Goal: Ask a question: Seek information or help from site administrators or community

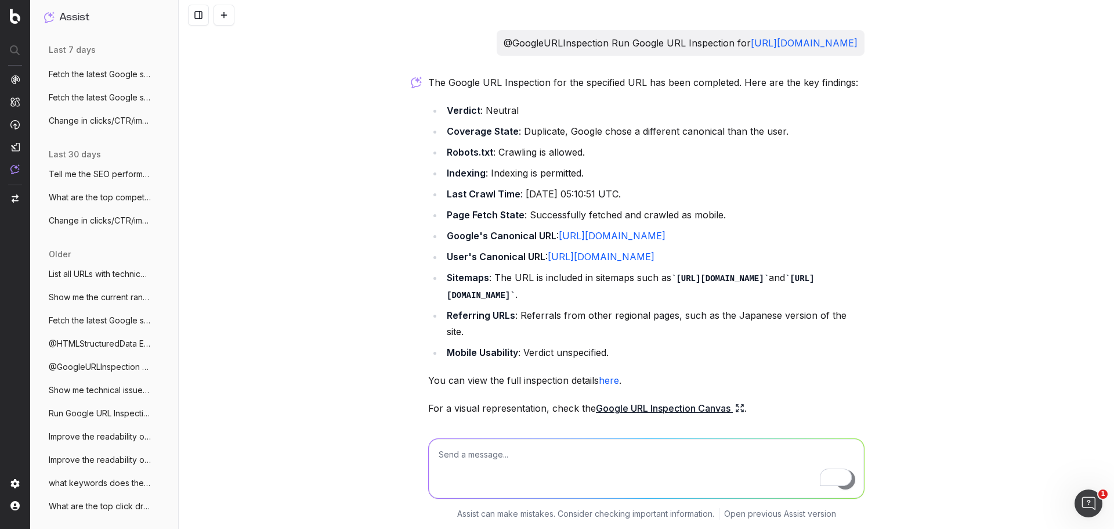
click at [531, 464] on textarea "To enrich screen reader interactions, please activate Accessibility in Grammarl…" at bounding box center [646, 468] width 435 height 59
paste textarea "Full URL [URL][DOMAIN_NAME] [URL][DOMAIN_NAME] [URL][DOMAIN_NAME]"
type textarea "Full URL [URL][DOMAIN_NAME] [URL][DOMAIN_NAME] [URL][DOMAIN_NAME]"
click at [475, 458] on textarea "To enrich screen reader interactions, please activate Accessibility in Grammarl…" at bounding box center [646, 468] width 435 height 59
paste textarea "explore why the page isn't indexed or suggest improvements"
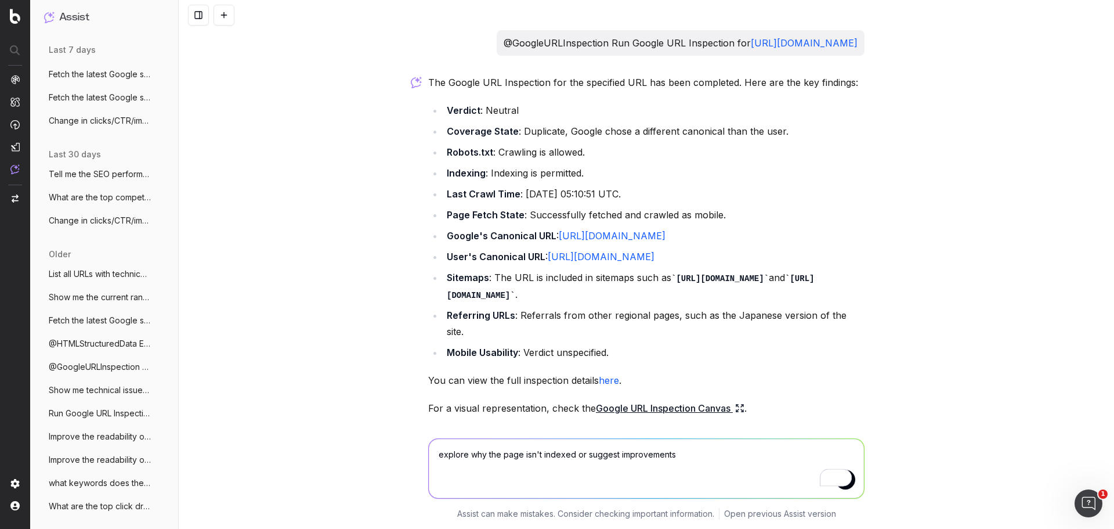
type textarea "explore why the page isn't indexed or suggest improvements"
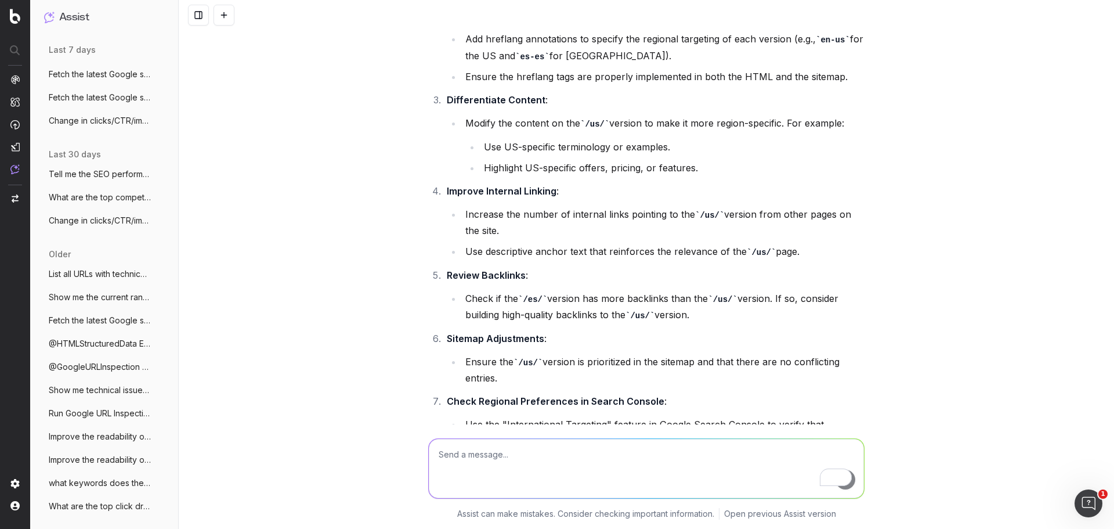
scroll to position [1452, 0]
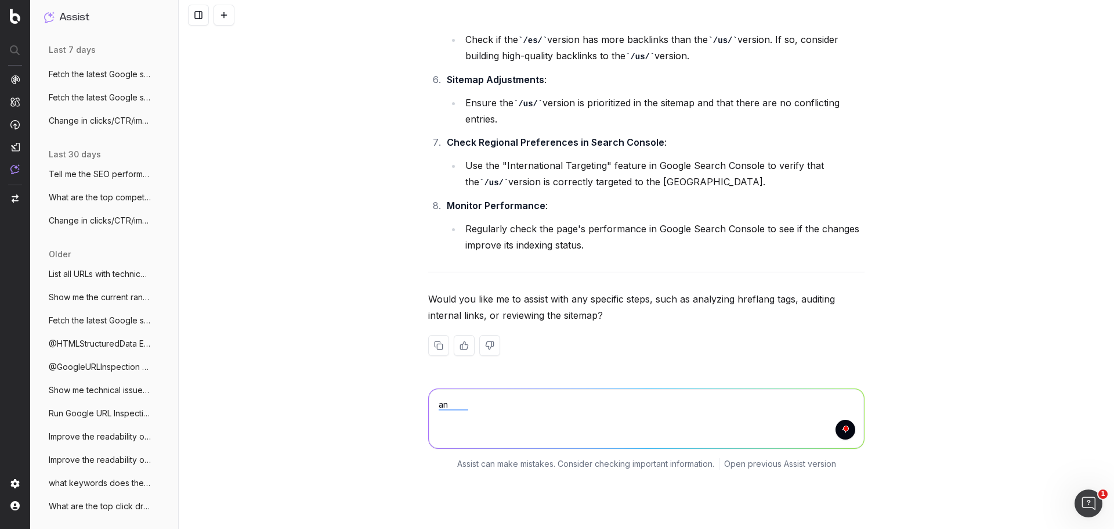
type textarea "a"
type textarea "yes. analyze hreflang tags, audit internal links, and review the sitemap"
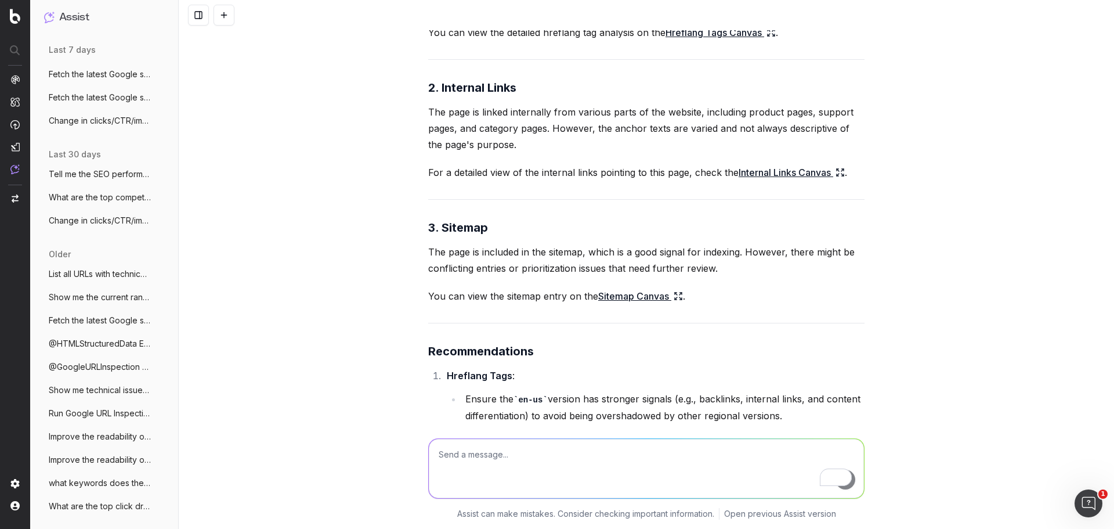
scroll to position [1856, 0]
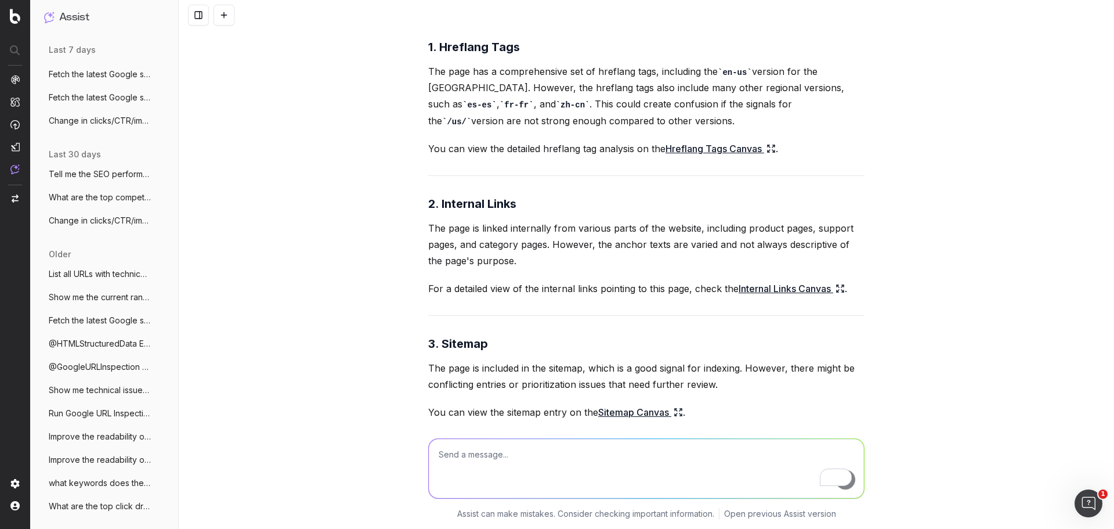
click at [761, 297] on link "Internal Links Canvas" at bounding box center [792, 288] width 106 height 16
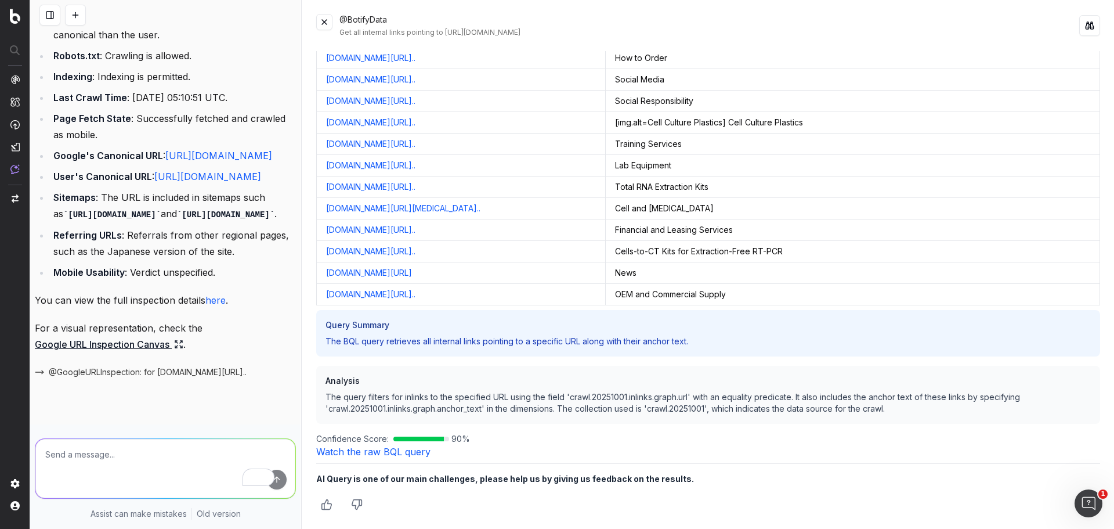
scroll to position [0, 0]
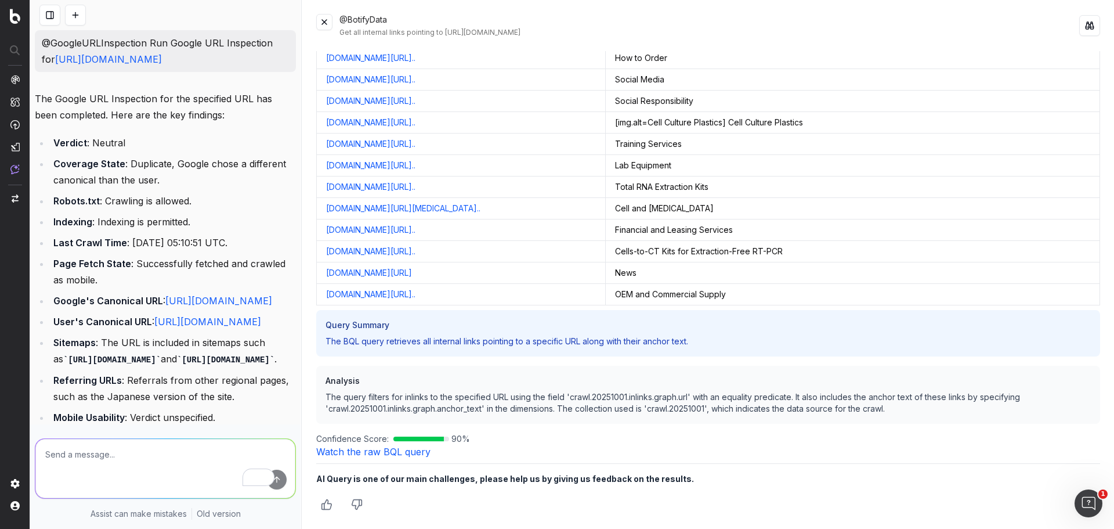
click at [329, 25] on button at bounding box center [324, 22] width 16 height 16
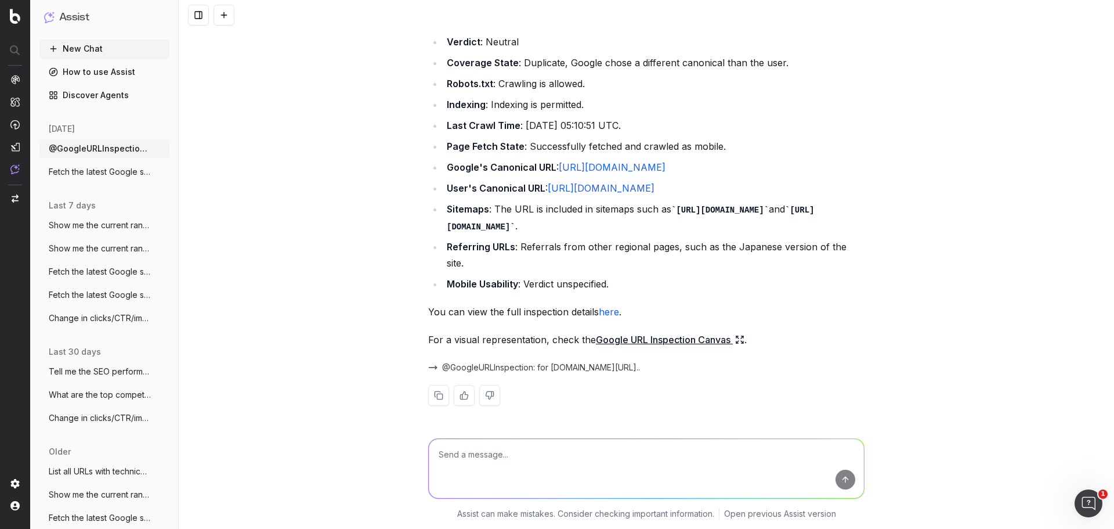
click at [330, 164] on div "@GoogleURLInspection Run Google URL Inspection for https://www.thermofisher.com…" at bounding box center [647, 264] width 936 height 529
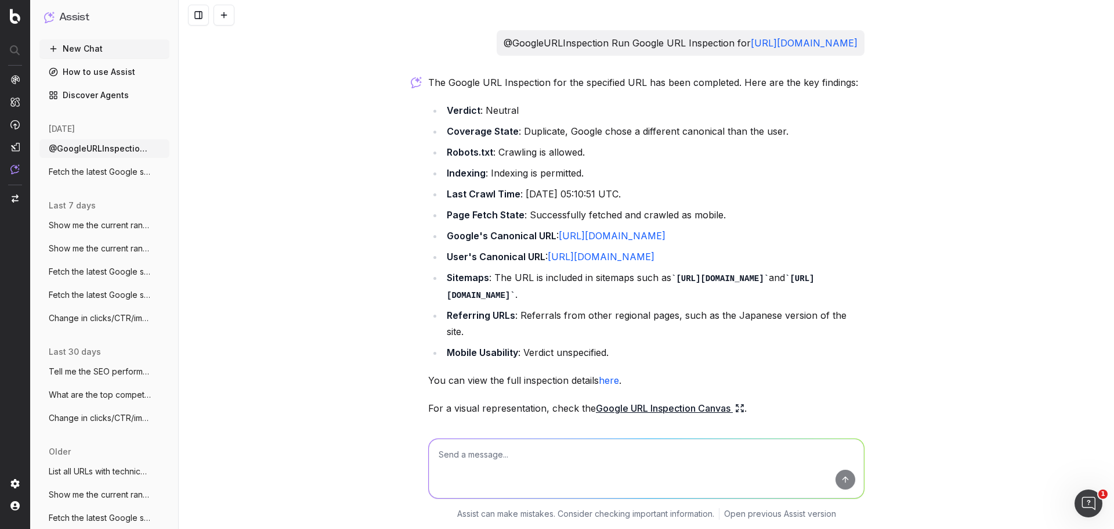
drag, startPoint x: 677, startPoint y: 39, endPoint x: 421, endPoint y: 37, distance: 256.0
click at [424, 37] on div "@GoogleURLInspection Run Google URL Inspection for https://www.thermofisher.com…" at bounding box center [647, 261] width 446 height 463
copy p "@GoogleURLInspection Run Google URL Inspection for"
click at [102, 50] on button "New Chat" at bounding box center [104, 48] width 130 height 19
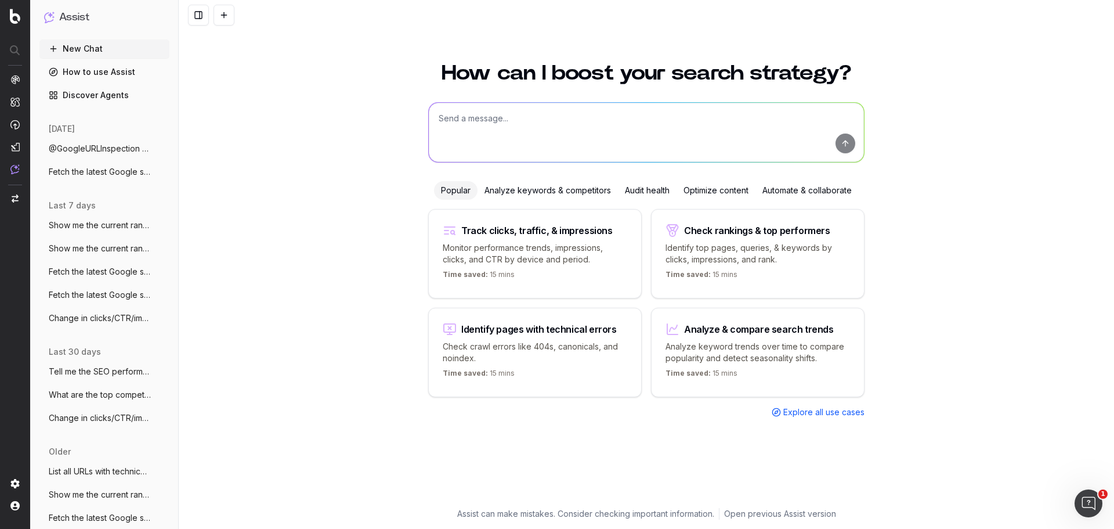
drag, startPoint x: 460, startPoint y: 129, endPoint x: 462, endPoint y: 121, distance: 8.3
click at [461, 129] on textarea at bounding box center [646, 132] width 435 height 59
paste textarea "@GoogleURLInspection Run Google URL Inspection for"
click at [1000, 101] on div "How can I boost your search strategy? @GoogleURLInspection Run Google URL Inspe…" at bounding box center [647, 289] width 936 height 480
click at [677, 127] on textarea "@GoogleURLInspection Run Google URL Inspection for" at bounding box center [646, 132] width 435 height 59
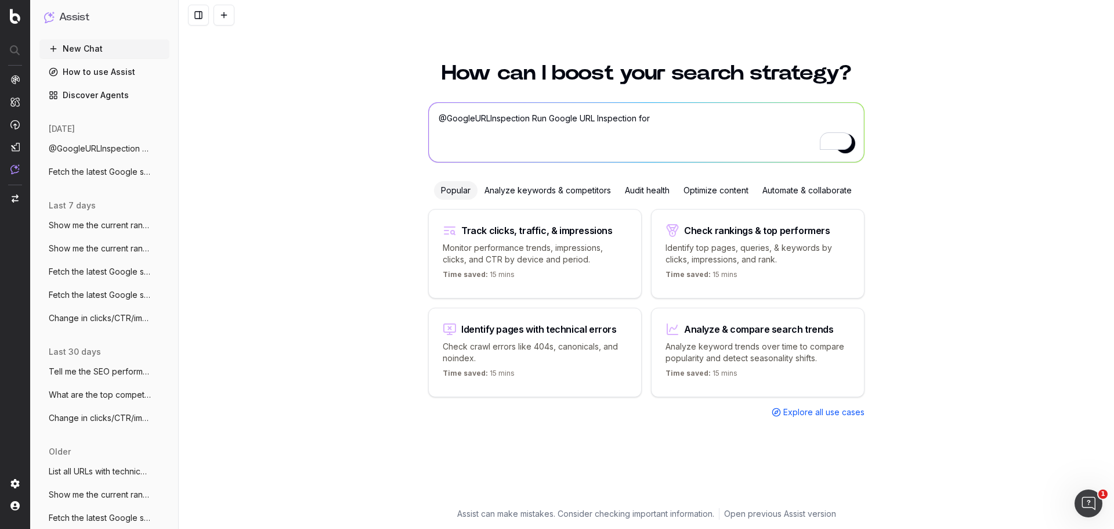
paste textarea "https://www.thermofisher.com/us/en/home/life-science/dna-rna-purification-analy…"
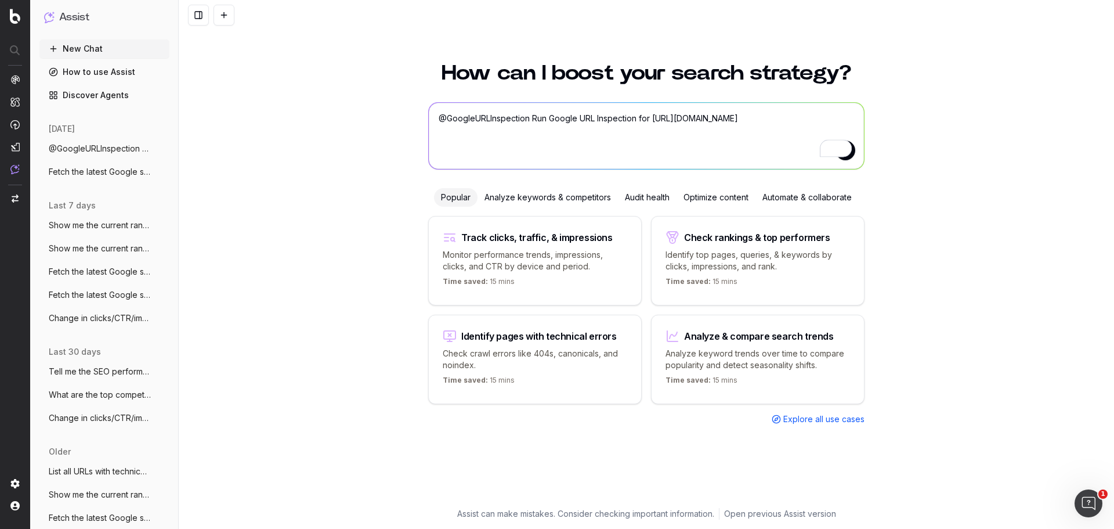
type textarea "@GoogleURLInspection Run Google URL Inspection for https://www.thermofisher.com…"
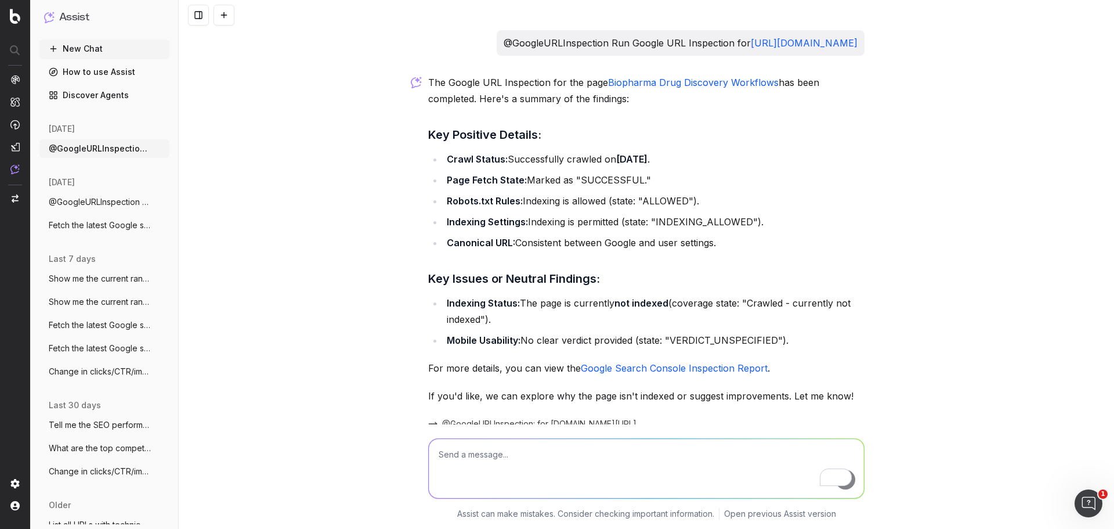
scroll to position [105, 0]
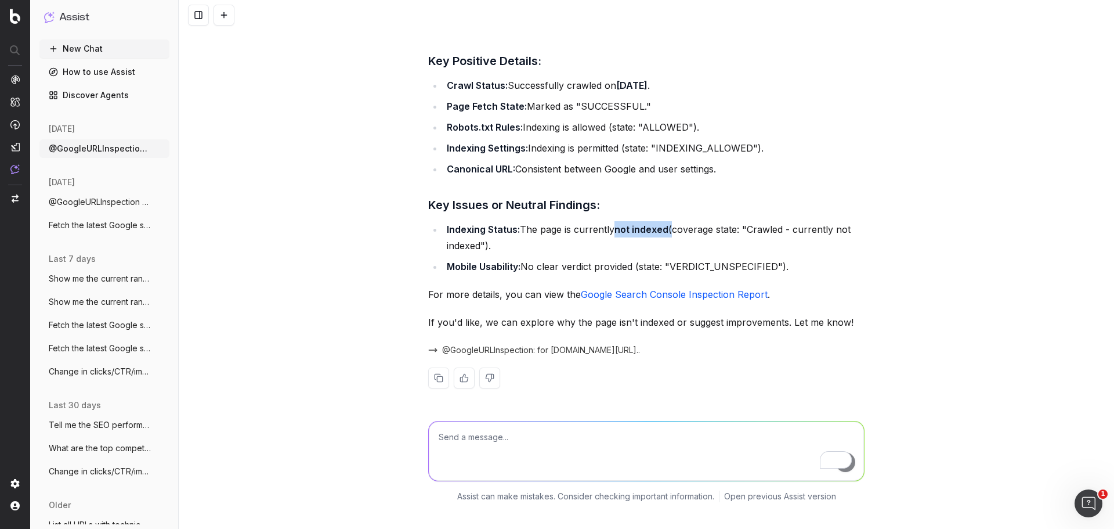
drag, startPoint x: 616, startPoint y: 248, endPoint x: 669, endPoint y: 250, distance: 52.8
click at [669, 250] on li "Indexing Status: The page is currently not indexed (coverage state: "Crawled - …" at bounding box center [653, 237] width 421 height 33
drag, startPoint x: 512, startPoint y: 338, endPoint x: 782, endPoint y: 337, distance: 269.9
click at [782, 330] on p "If you'd like, we can explore why the page isn't indexed or suggest improvement…" at bounding box center [646, 322] width 437 height 16
copy p "explore why the page isn't indexed or suggest improvements"
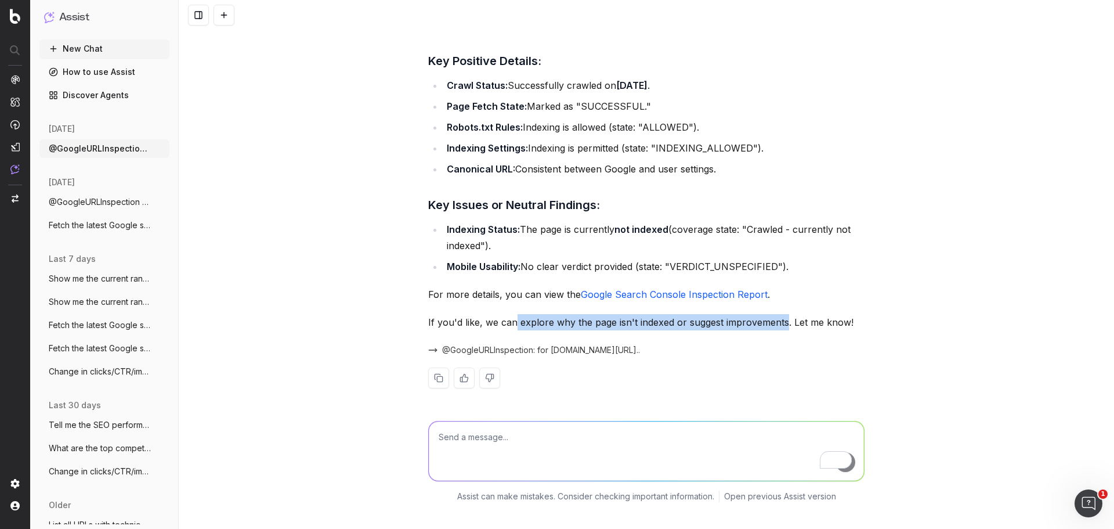
click at [572, 461] on textarea "To enrich screen reader interactions, please activate Accessibility in Grammarl…" at bounding box center [646, 450] width 435 height 59
paste textarea "explore why the page isn't indexed or suggest improvements"
type textarea "explore why the page isn't indexed or suggest improvements"
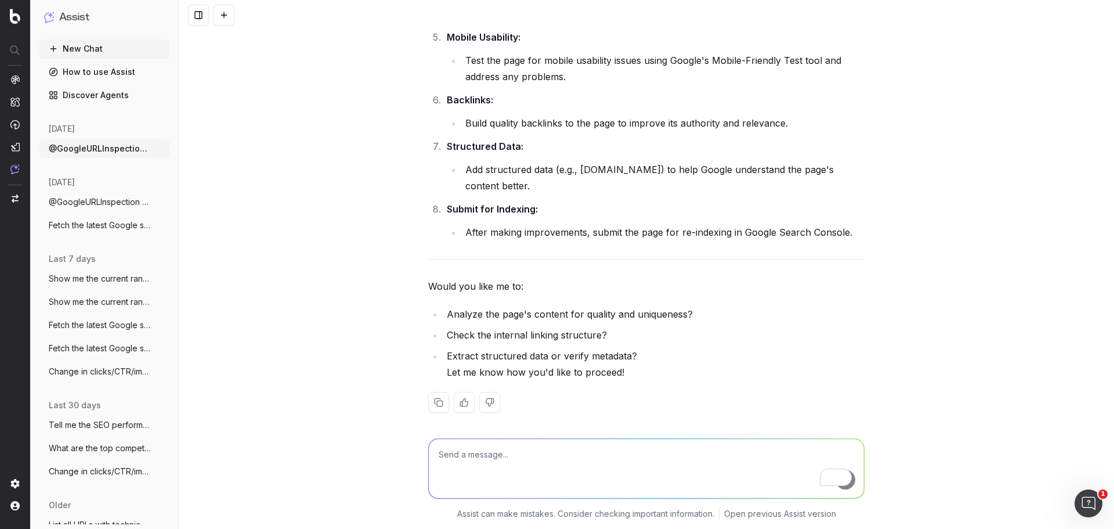
scroll to position [1446, 0]
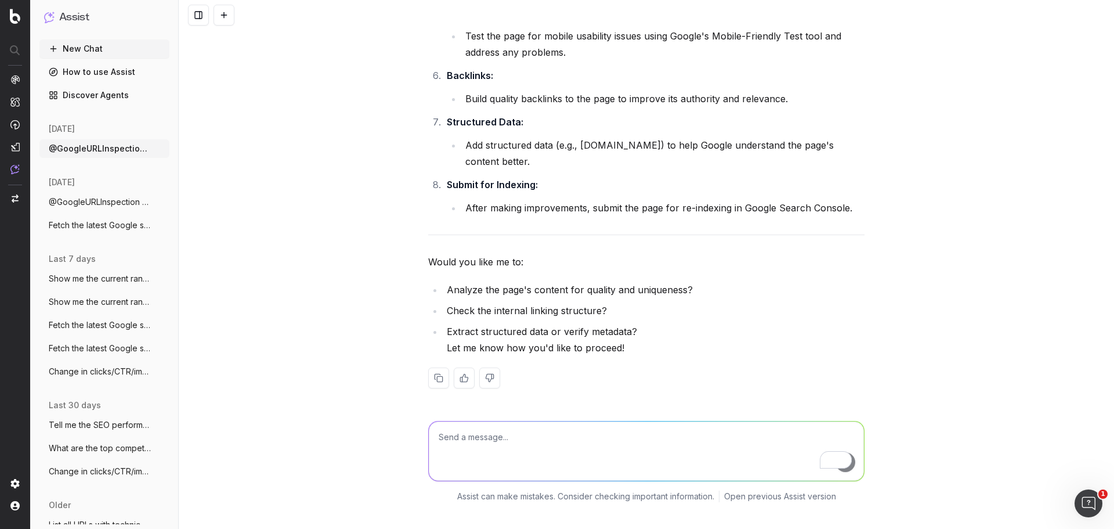
click at [818, 356] on li "Extract structured data or verify metadata? Let me know how you'd like to proce…" at bounding box center [653, 339] width 421 height 33
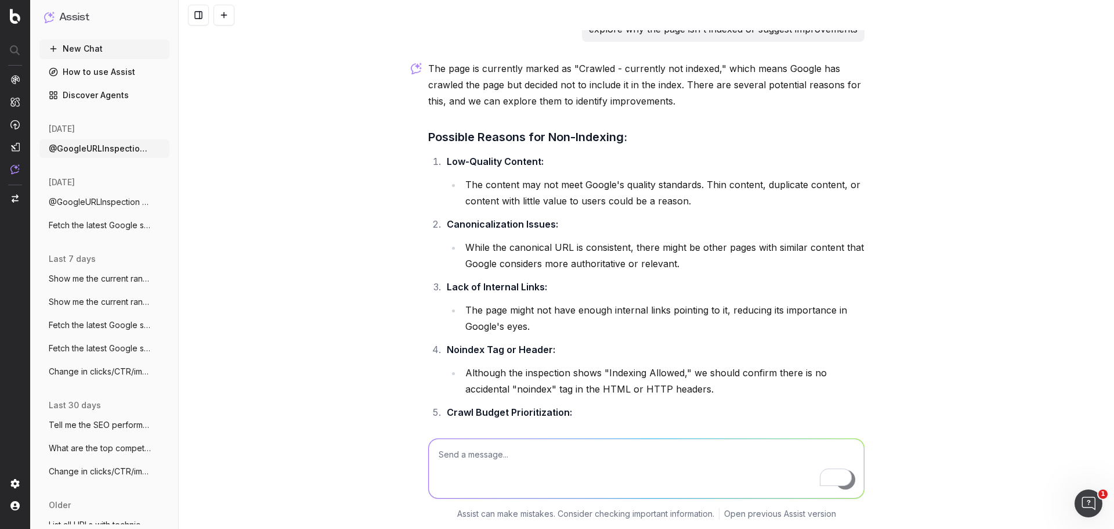
scroll to position [348, 0]
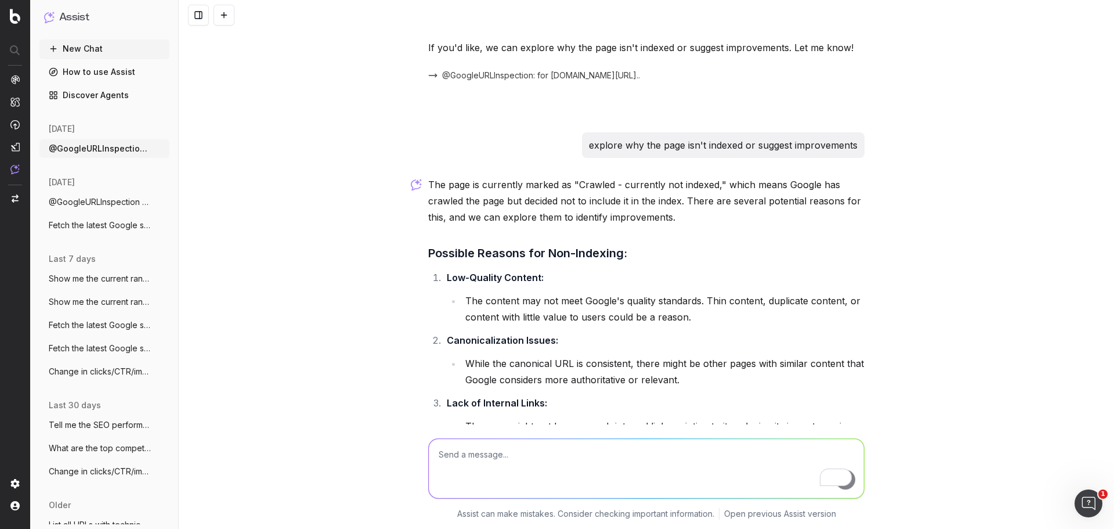
drag, startPoint x: 582, startPoint y: 193, endPoint x: 855, endPoint y: 197, distance: 272.8
click at [855, 158] on div "explore why the page isn't indexed or suggest improvements" at bounding box center [723, 145] width 283 height 26
copy p "explore why the page isn't indexed or suggest improvements"
